Goal: Task Accomplishment & Management: Use online tool/utility

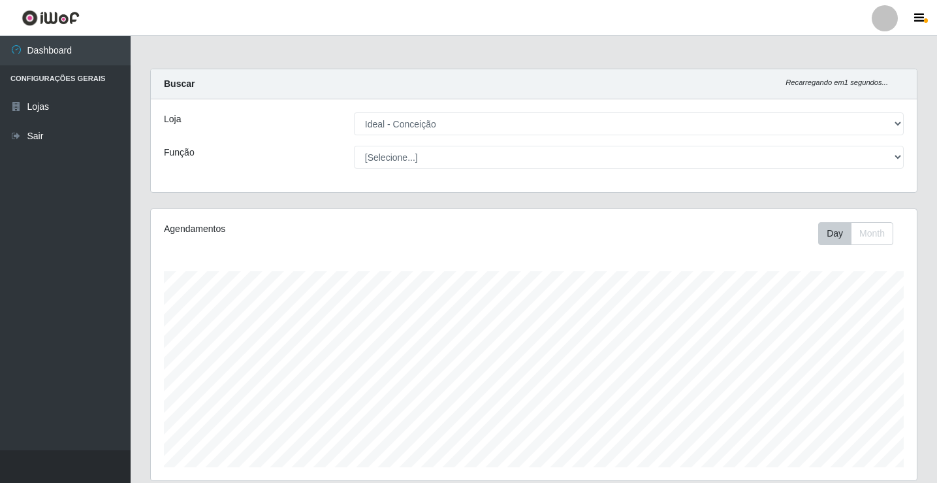
select select "231"
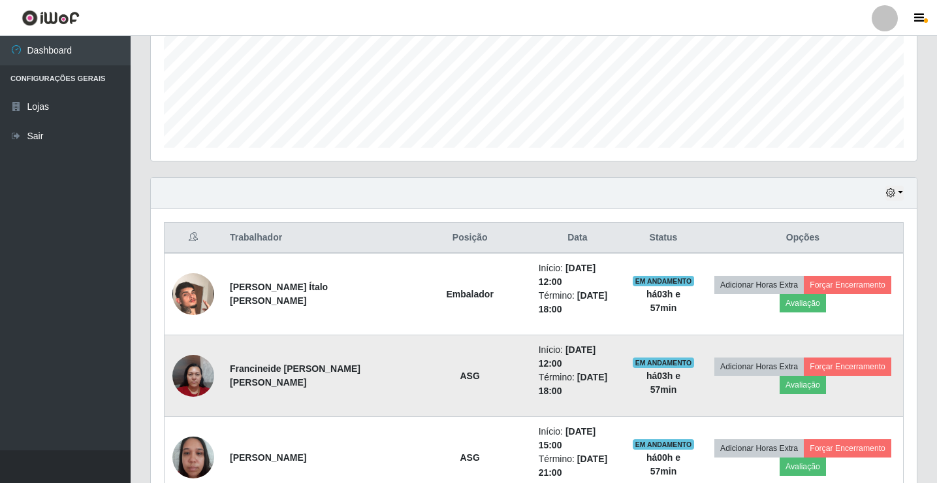
scroll to position [301, 0]
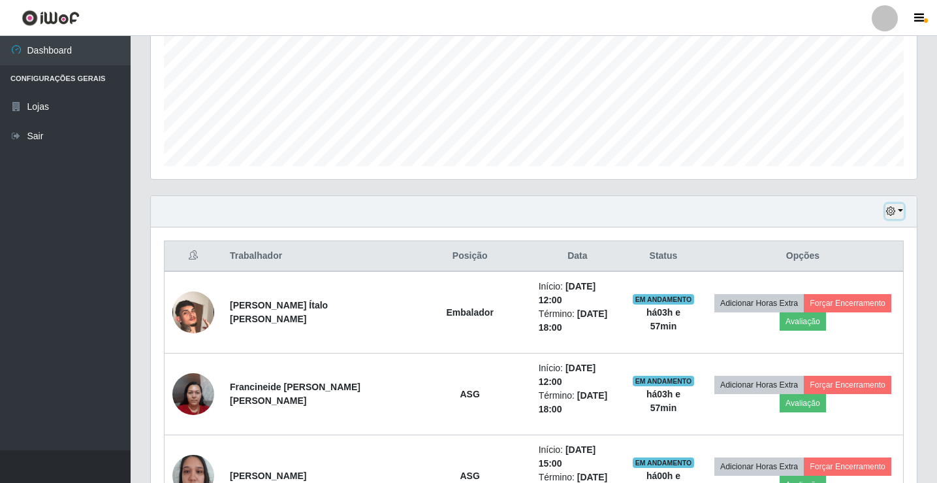
click at [899, 211] on button "button" at bounding box center [895, 211] width 18 height 15
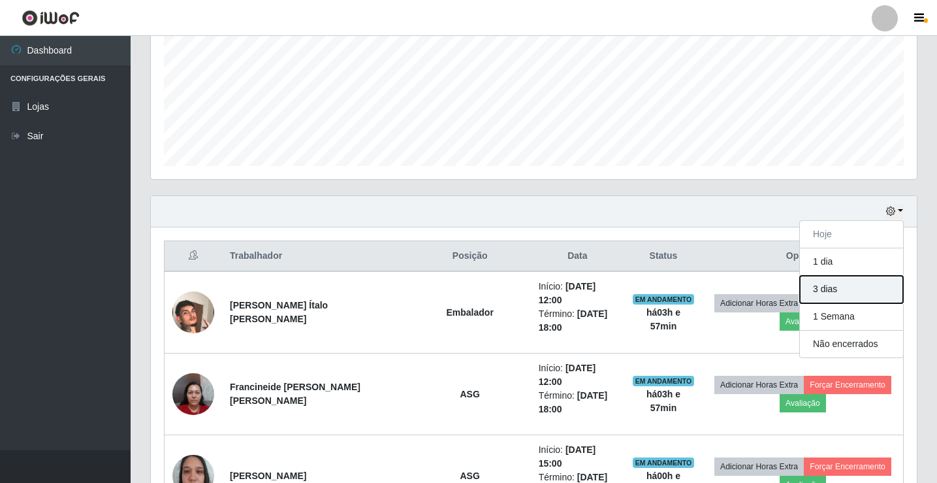
click at [832, 289] on button "3 dias" at bounding box center [851, 289] width 103 height 27
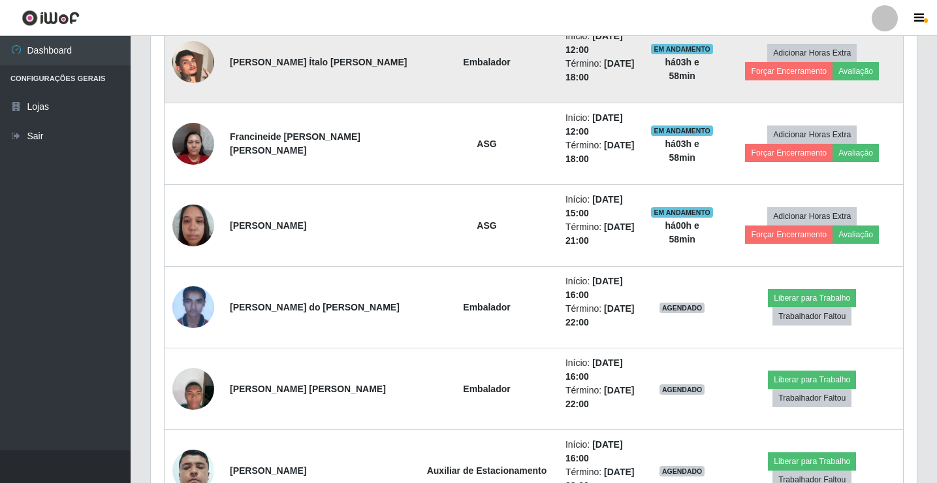
scroll to position [562, 0]
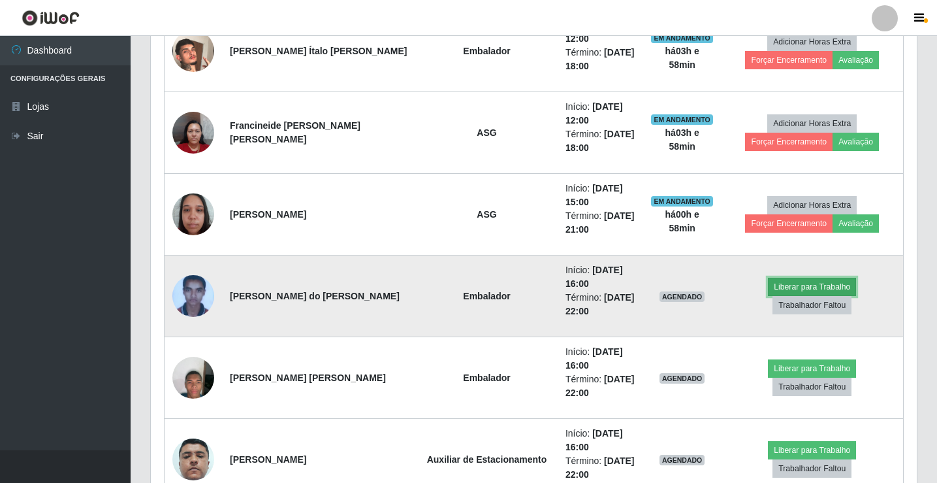
click at [773, 295] on button "Liberar para Trabalho" at bounding box center [812, 287] width 88 height 18
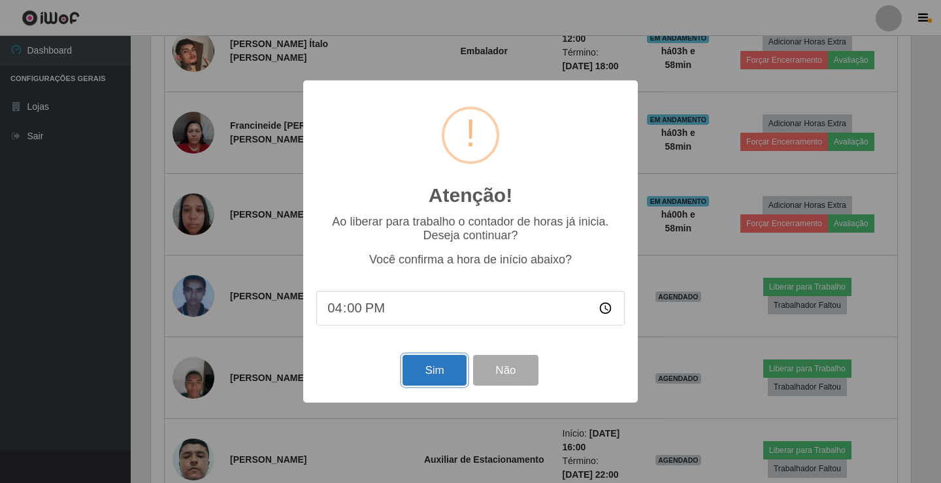
click at [451, 363] on button "Sim" at bounding box center [433, 370] width 63 height 31
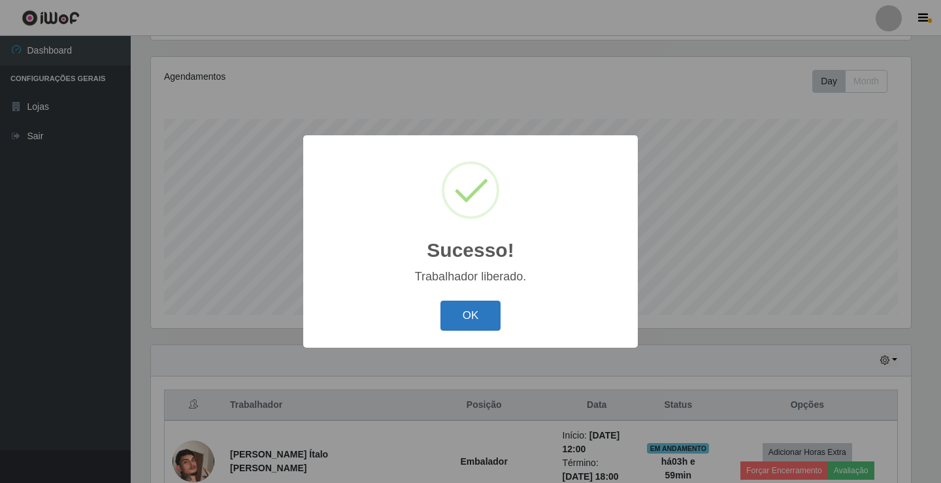
click at [495, 319] on button "OK" at bounding box center [470, 315] width 61 height 31
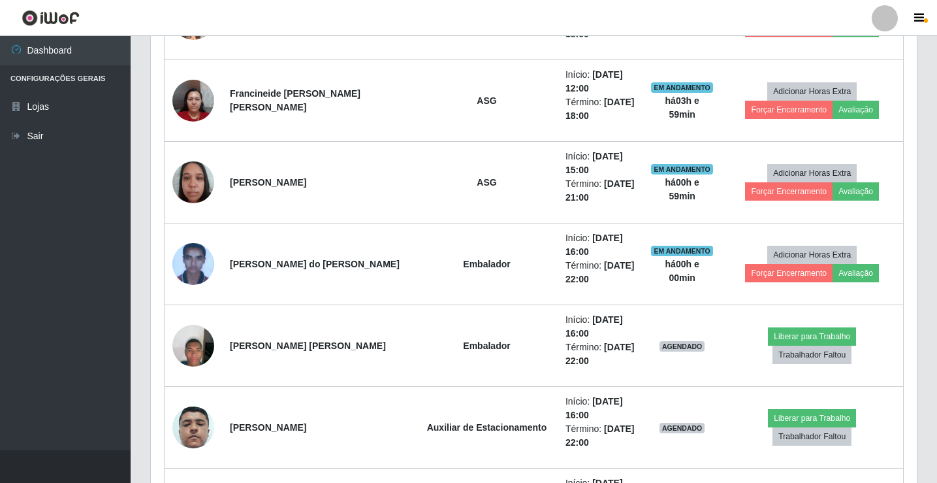
scroll to position [609, 0]
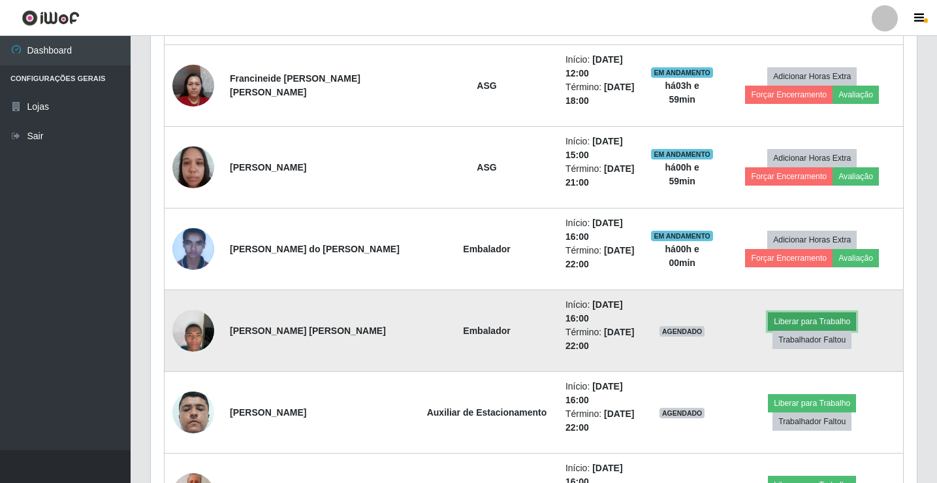
click at [771, 331] on button "Liberar para Trabalho" at bounding box center [812, 321] width 88 height 18
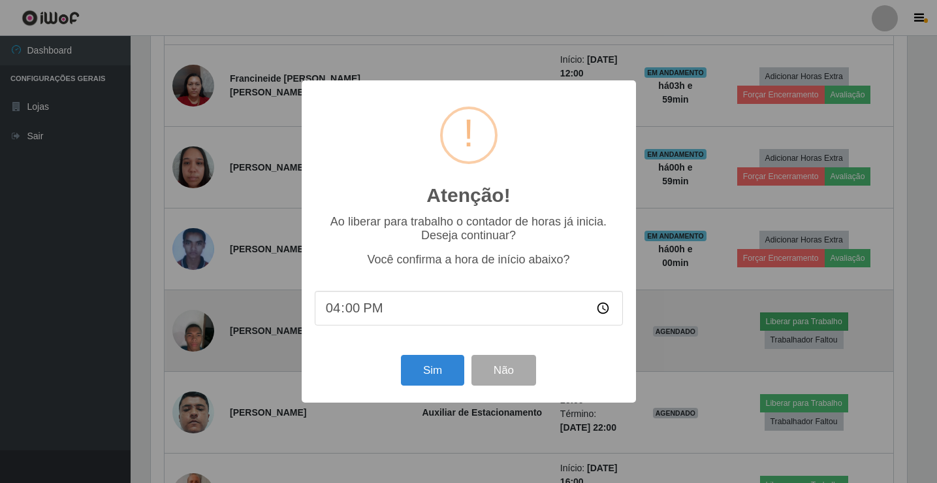
scroll to position [271, 760]
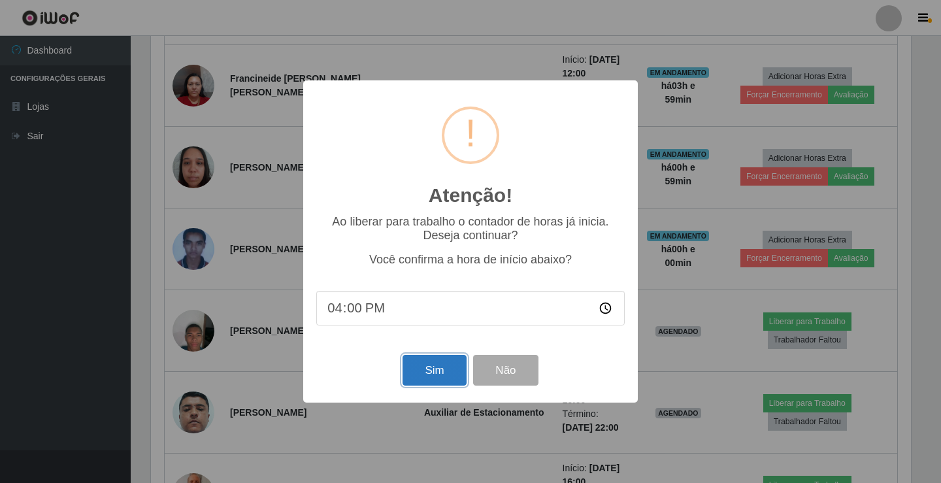
click at [438, 369] on button "Sim" at bounding box center [433, 370] width 63 height 31
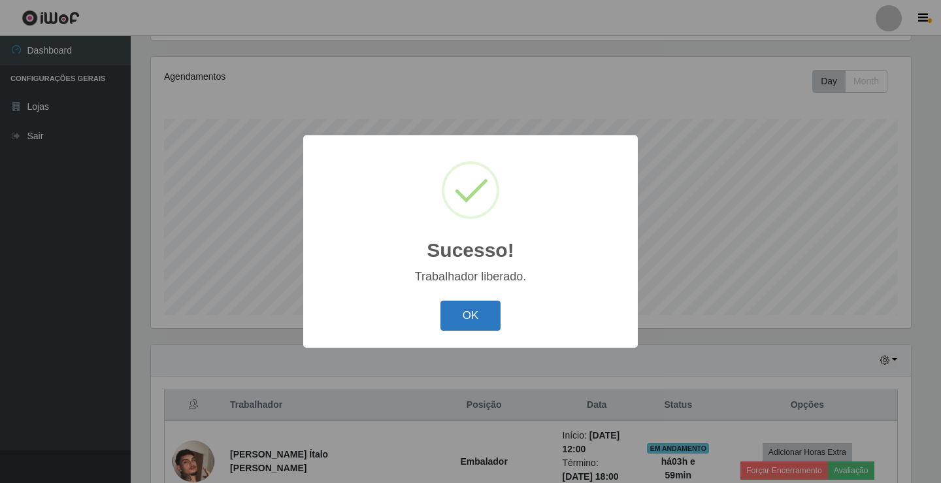
click at [472, 317] on button "OK" at bounding box center [470, 315] width 61 height 31
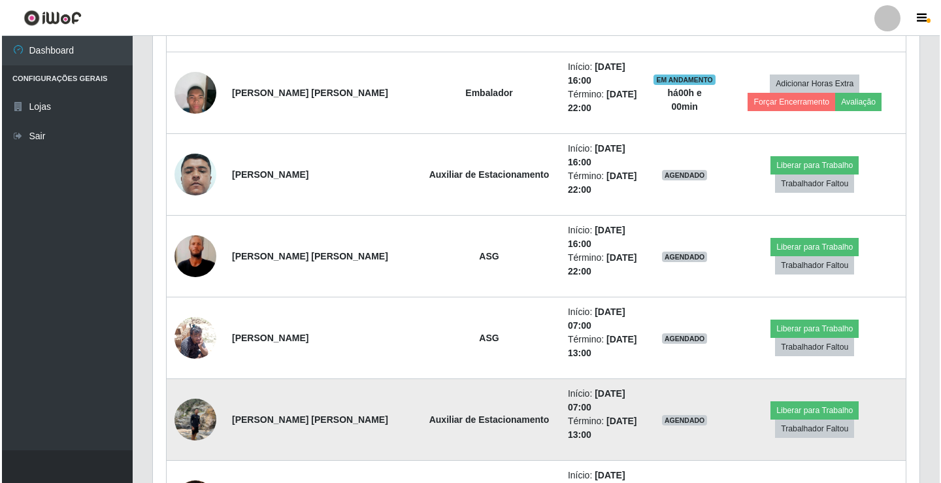
scroll to position [871, 0]
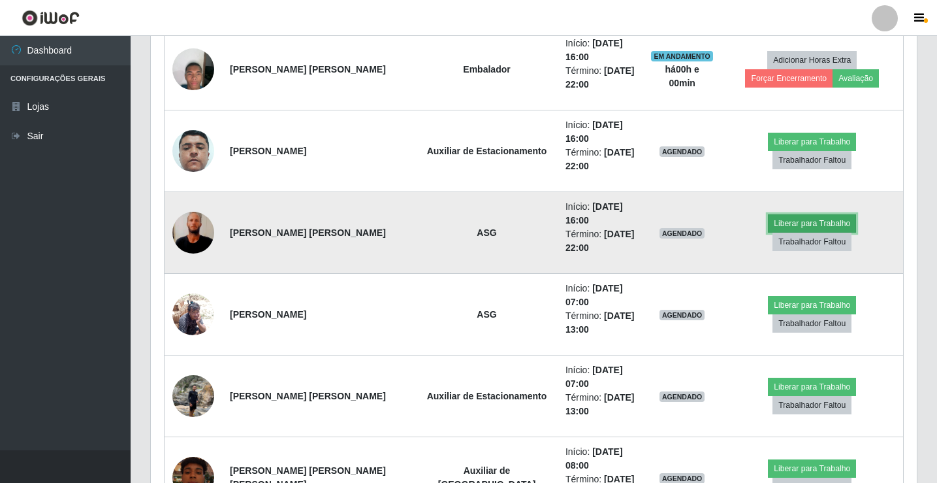
click at [771, 233] on button "Liberar para Trabalho" at bounding box center [812, 223] width 88 height 18
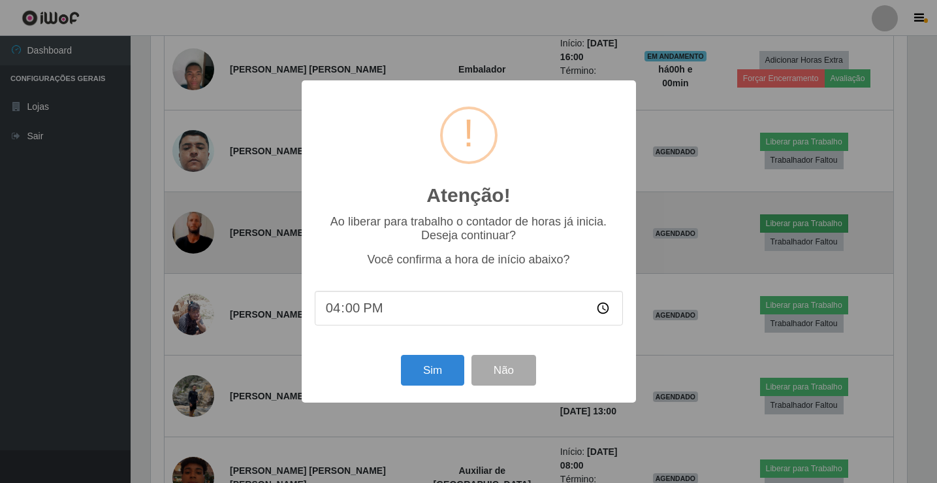
scroll to position [271, 760]
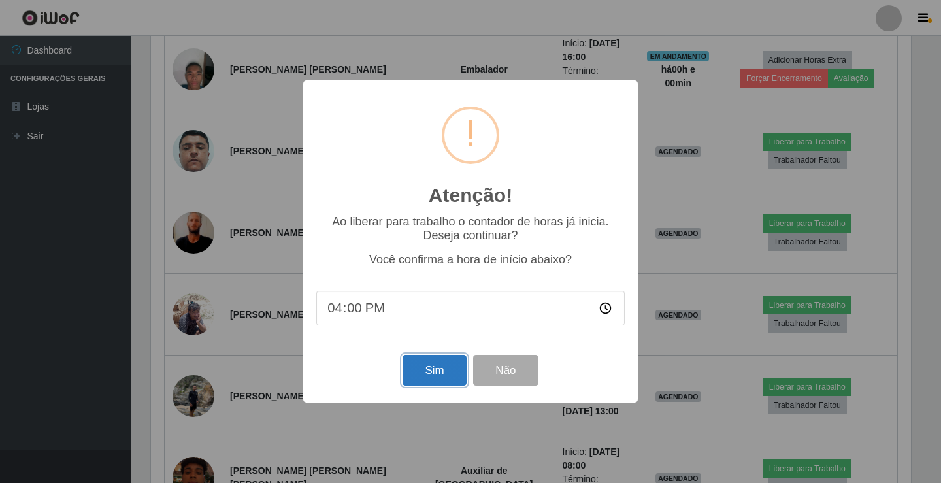
click at [426, 363] on button "Sim" at bounding box center [433, 370] width 63 height 31
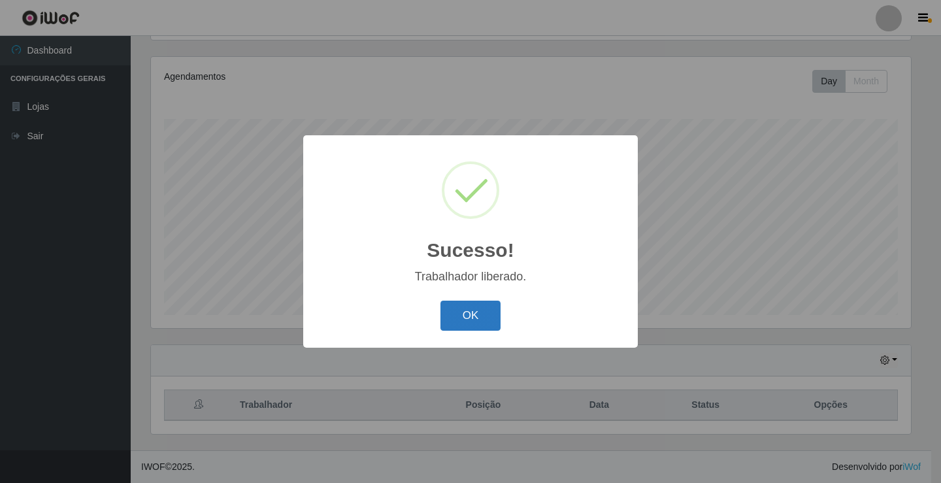
click at [468, 314] on button "OK" at bounding box center [470, 315] width 61 height 31
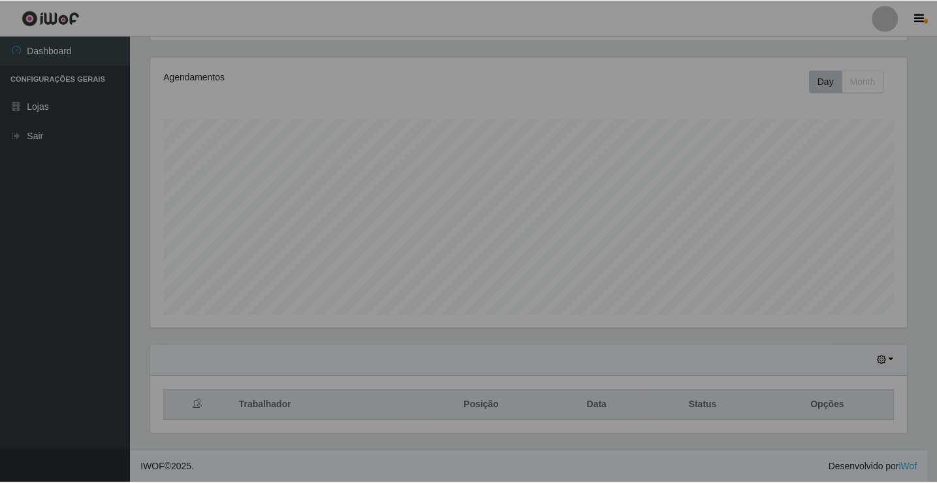
scroll to position [0, 0]
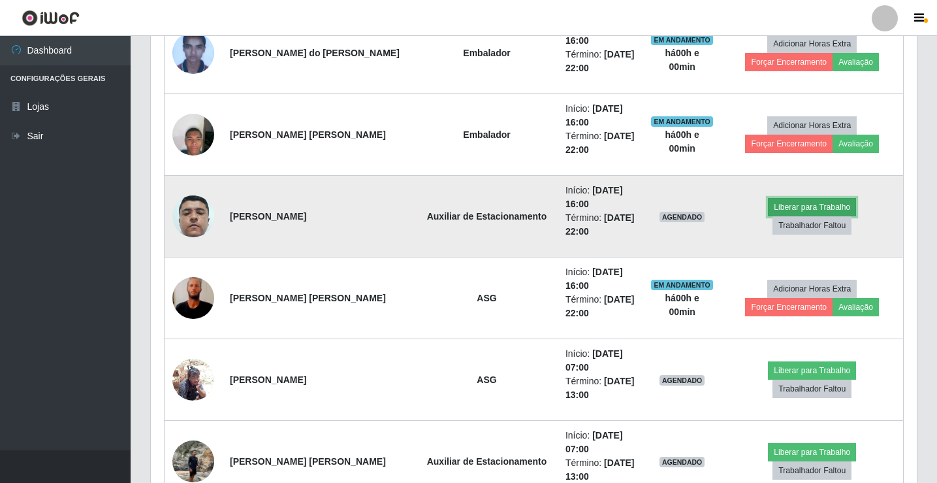
click at [768, 216] on button "Liberar para Trabalho" at bounding box center [812, 207] width 88 height 18
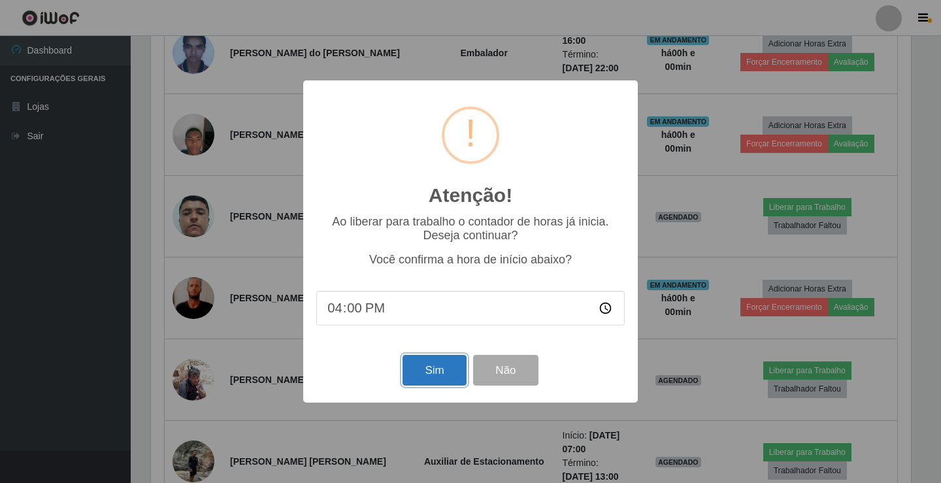
click at [409, 368] on button "Sim" at bounding box center [433, 370] width 63 height 31
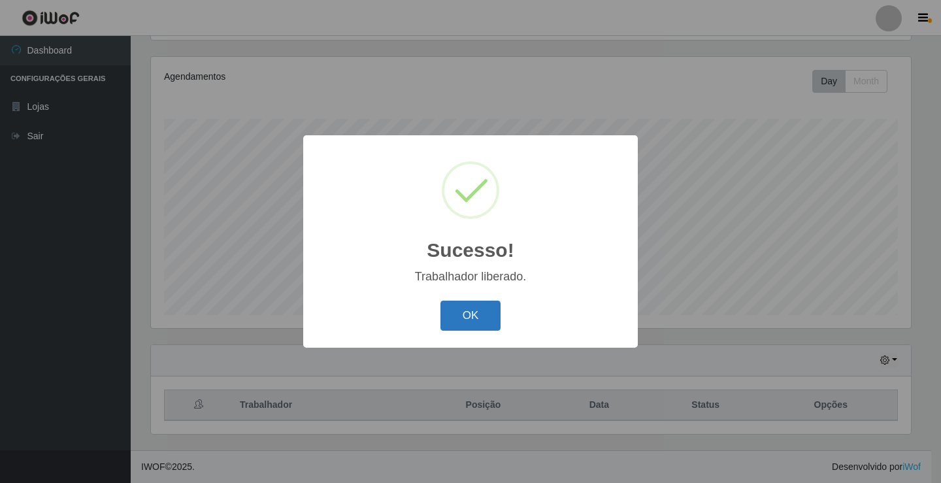
click at [481, 317] on button "OK" at bounding box center [470, 315] width 61 height 31
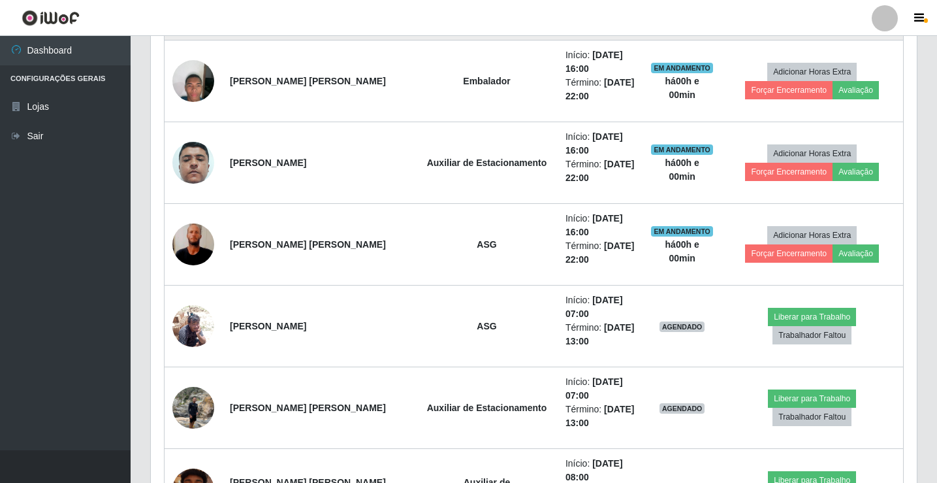
scroll to position [1067, 0]
